Goal: Task Accomplishment & Management: Manage account settings

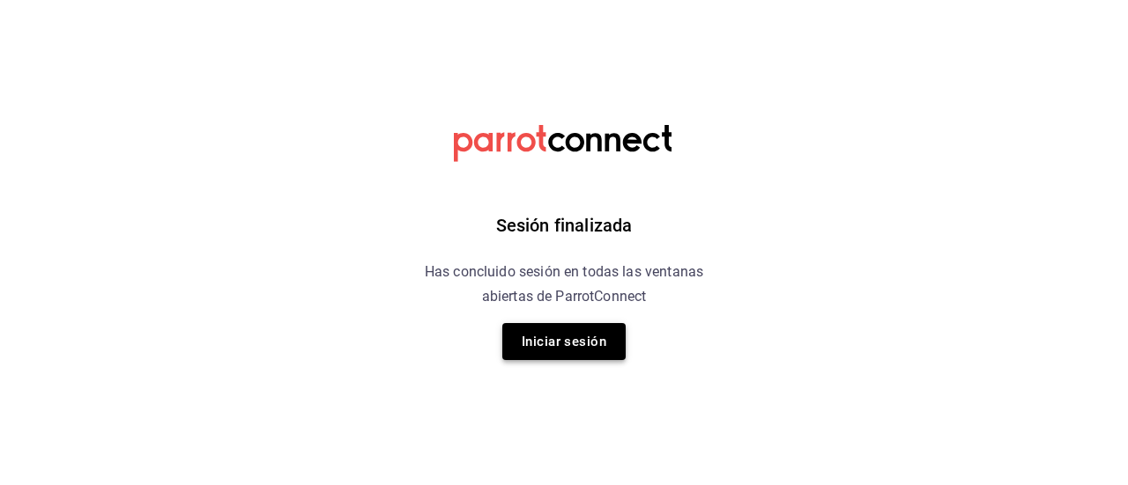
click at [576, 352] on button "Iniciar sesión" at bounding box center [563, 341] width 123 height 37
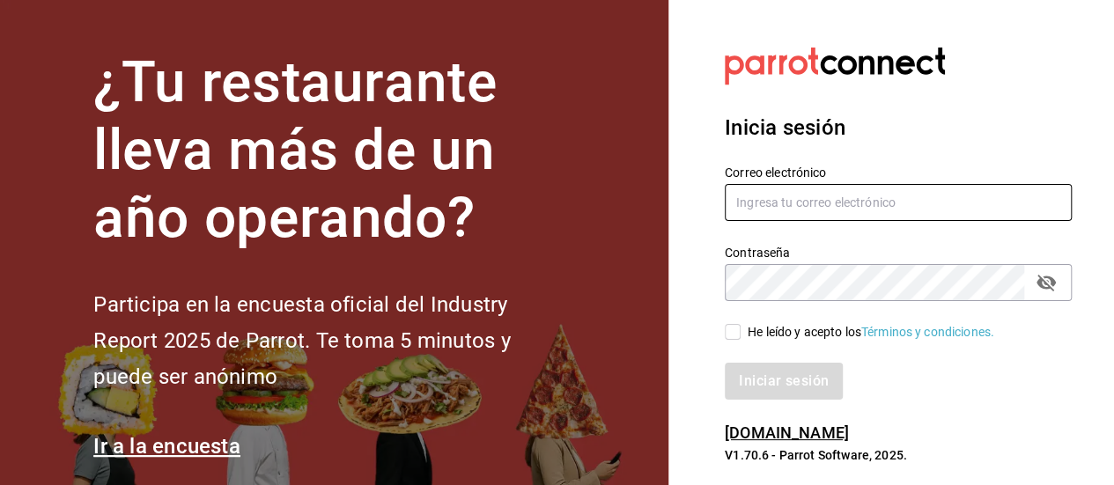
click at [907, 202] on input "text" at bounding box center [898, 202] width 347 height 37
type input "[EMAIL_ADDRESS][DOMAIN_NAME]"
click at [725, 336] on input "He leído y acepto los Términos y condiciones." at bounding box center [733, 332] width 16 height 16
checkbox input "true"
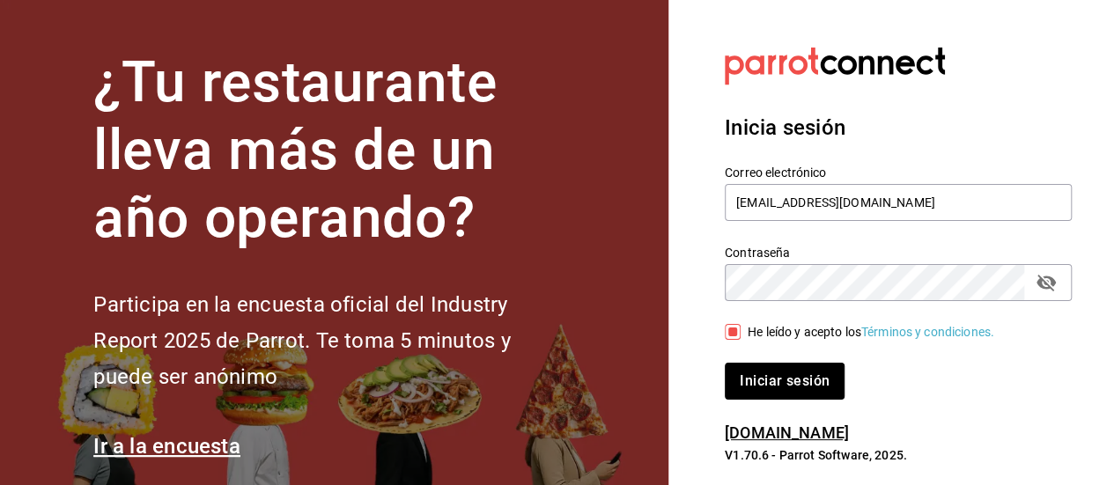
drag, startPoint x: 769, startPoint y: 363, endPoint x: 765, endPoint y: 372, distance: 9.8
click at [768, 368] on button "Iniciar sesión" at bounding box center [785, 381] width 120 height 37
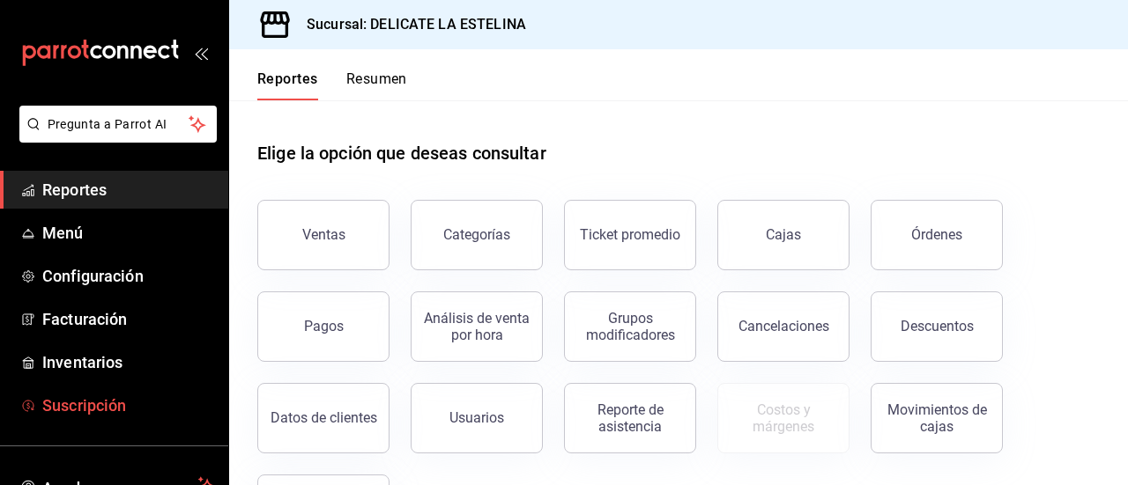
click at [94, 408] on span "Suscripción" at bounding box center [128, 406] width 172 height 24
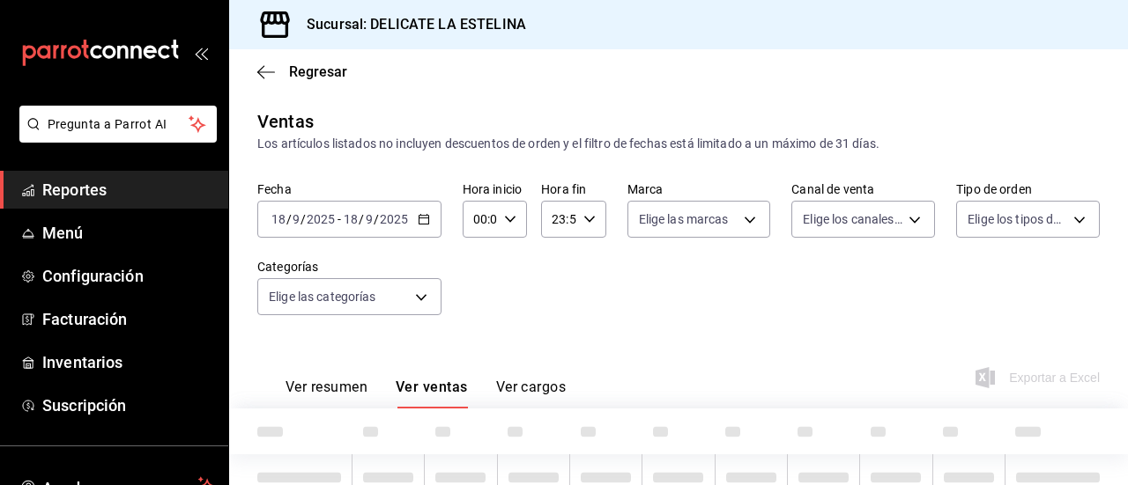
type input "019444c9-50b3-4583-b9e3-0b0cc02e6a02"
type input "ac6a86e6-a5e1-4bc2-a5ca-23927f44141c"
type input "PARROT"
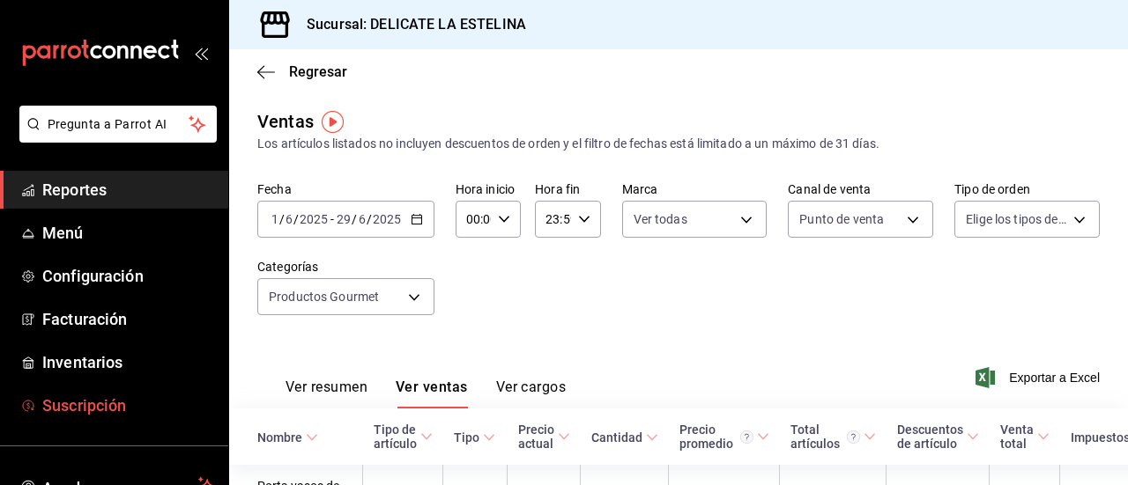
click at [104, 404] on span "Suscripción" at bounding box center [128, 406] width 172 height 24
